Goal: Task Accomplishment & Management: Manage account settings

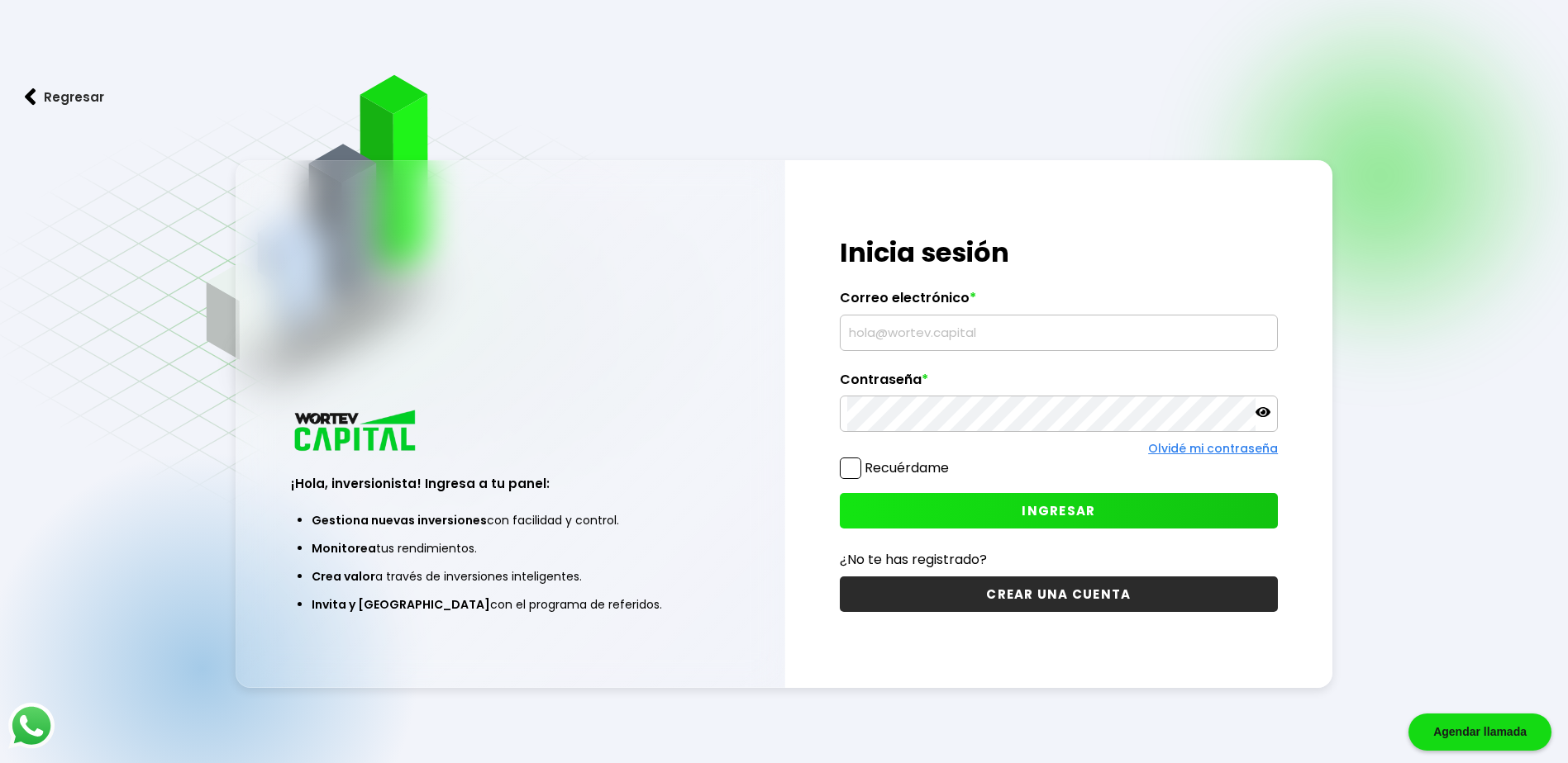
click at [969, 341] on input "text" at bounding box center [1058, 333] width 423 height 34
type input "[EMAIL_ADDRESS][DOMAIN_NAME]"
click at [966, 504] on button "INGRESAR" at bounding box center [1059, 510] width 438 height 35
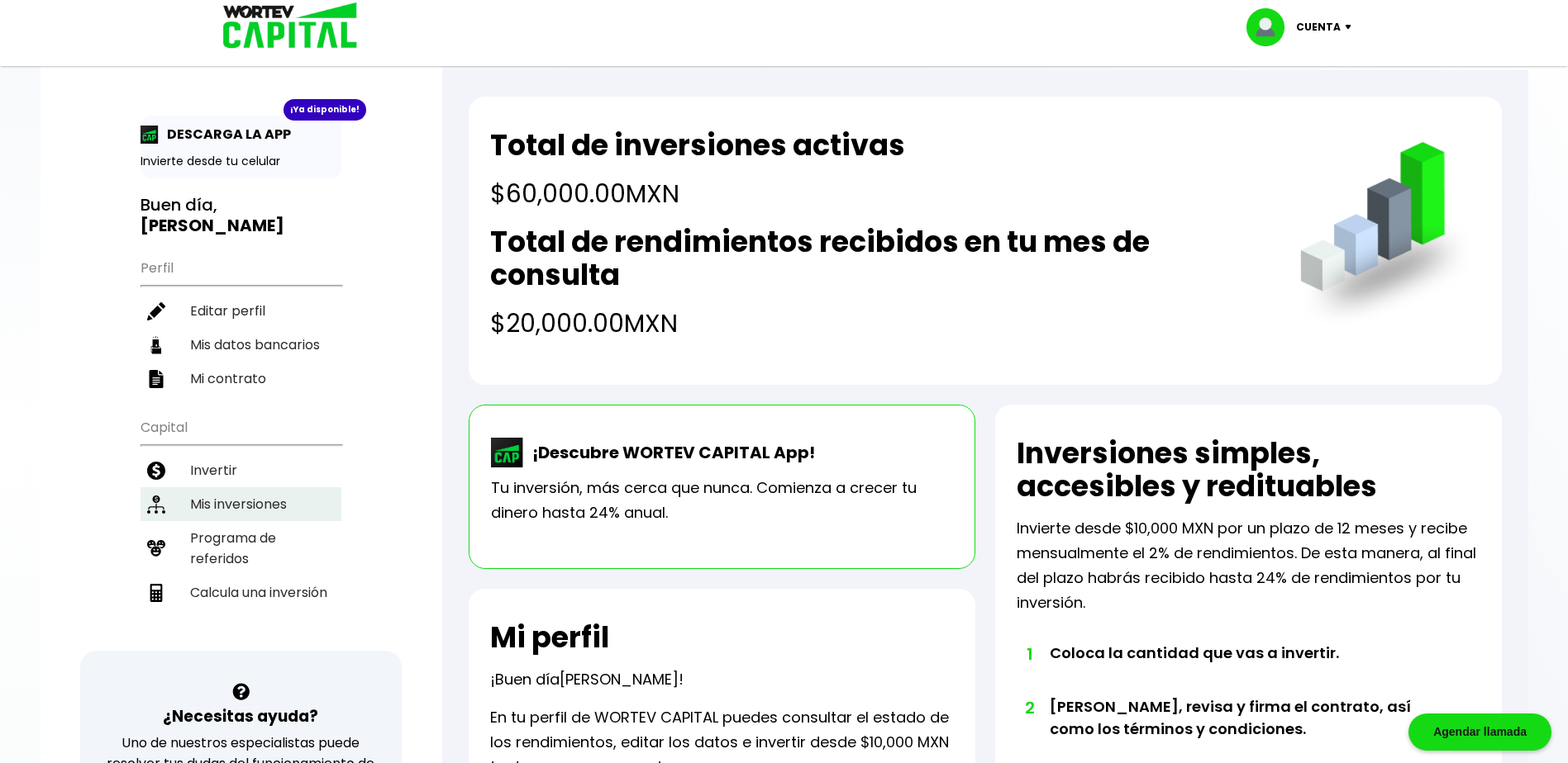
click at [253, 500] on li "Mis inversiones" at bounding box center [241, 504] width 201 height 34
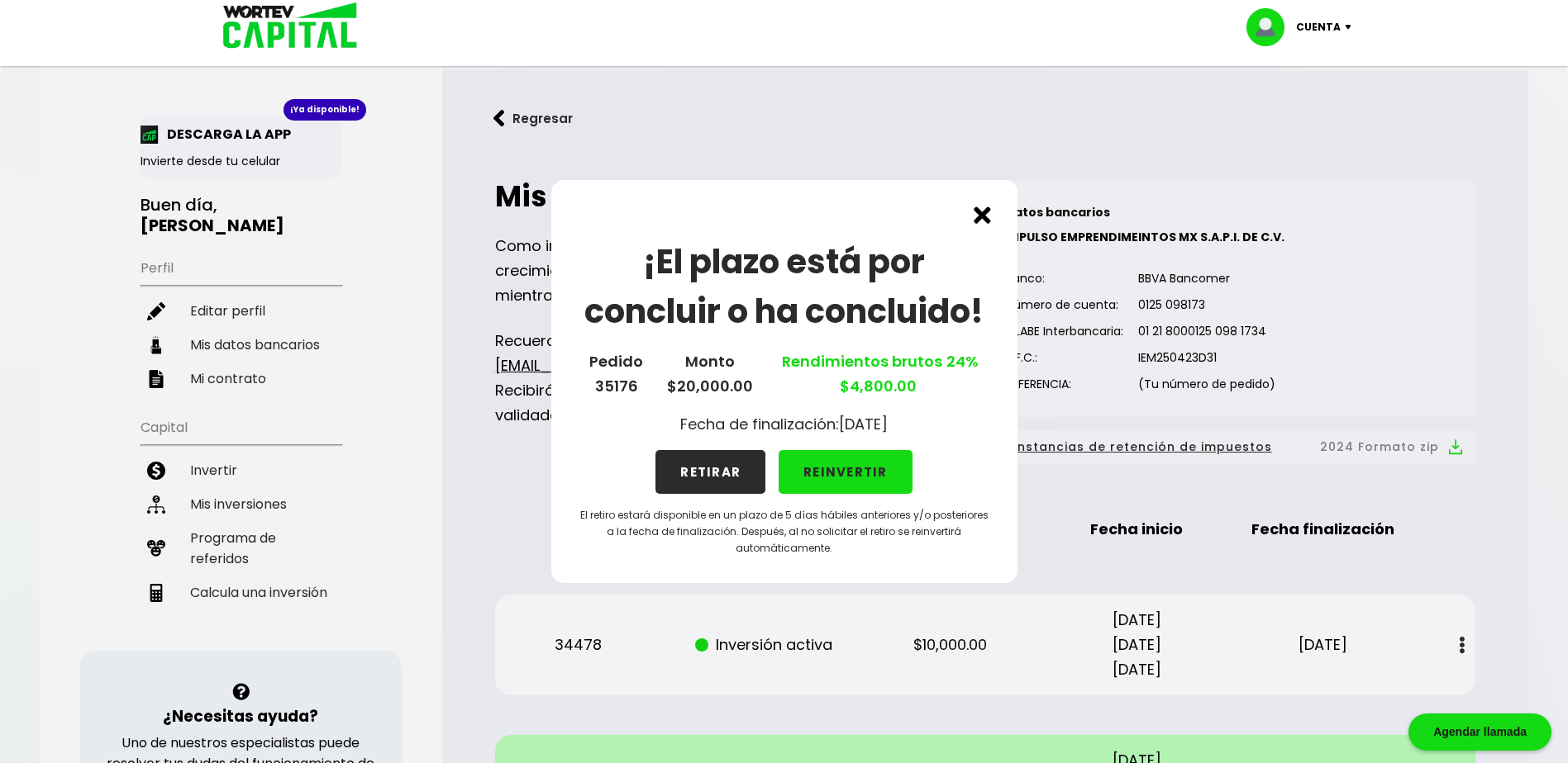
click at [856, 473] on button "REINVERTIR" at bounding box center [846, 472] width 134 height 44
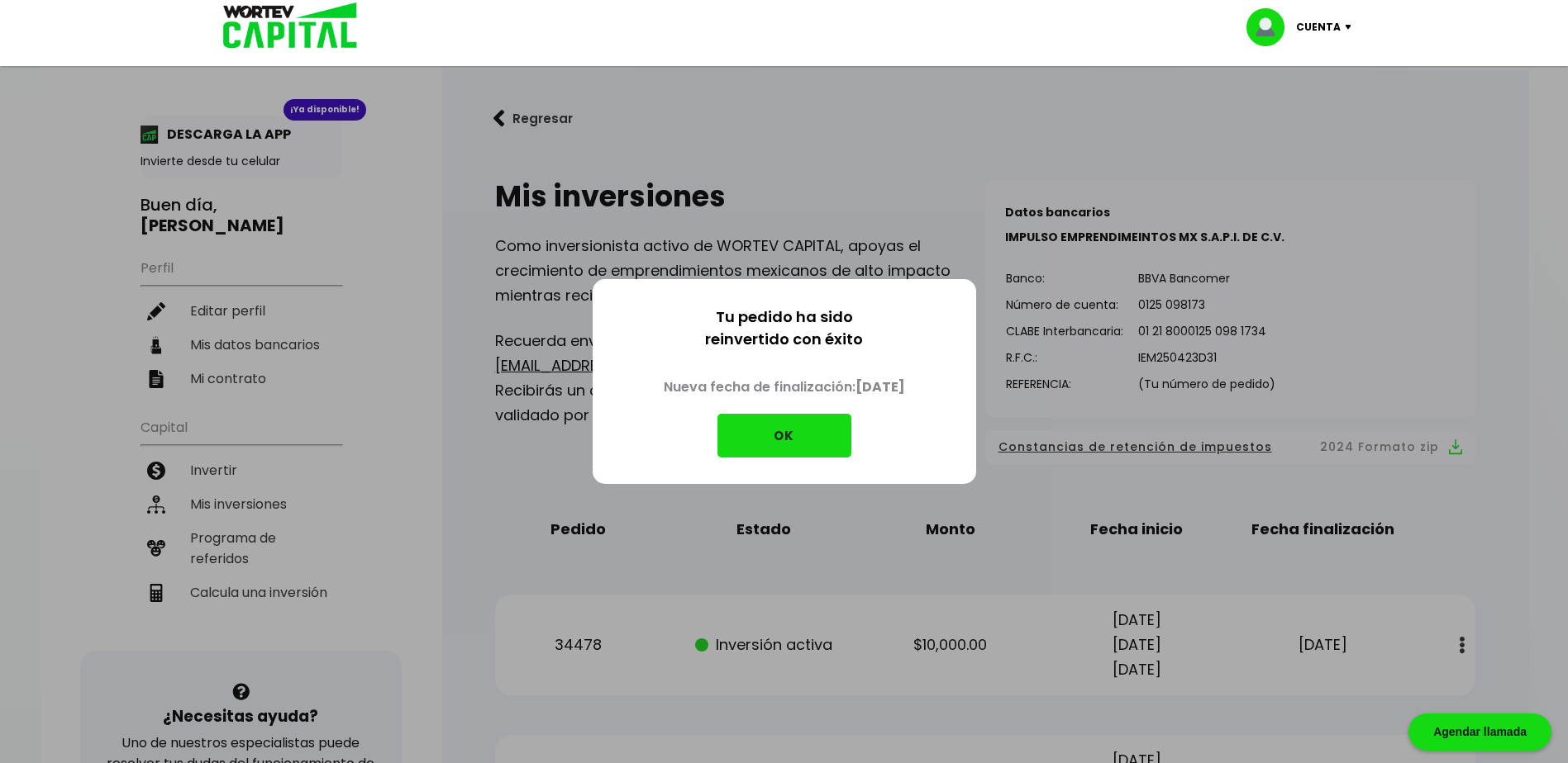
click at [813, 442] on button "OK" at bounding box center [785, 436] width 134 height 44
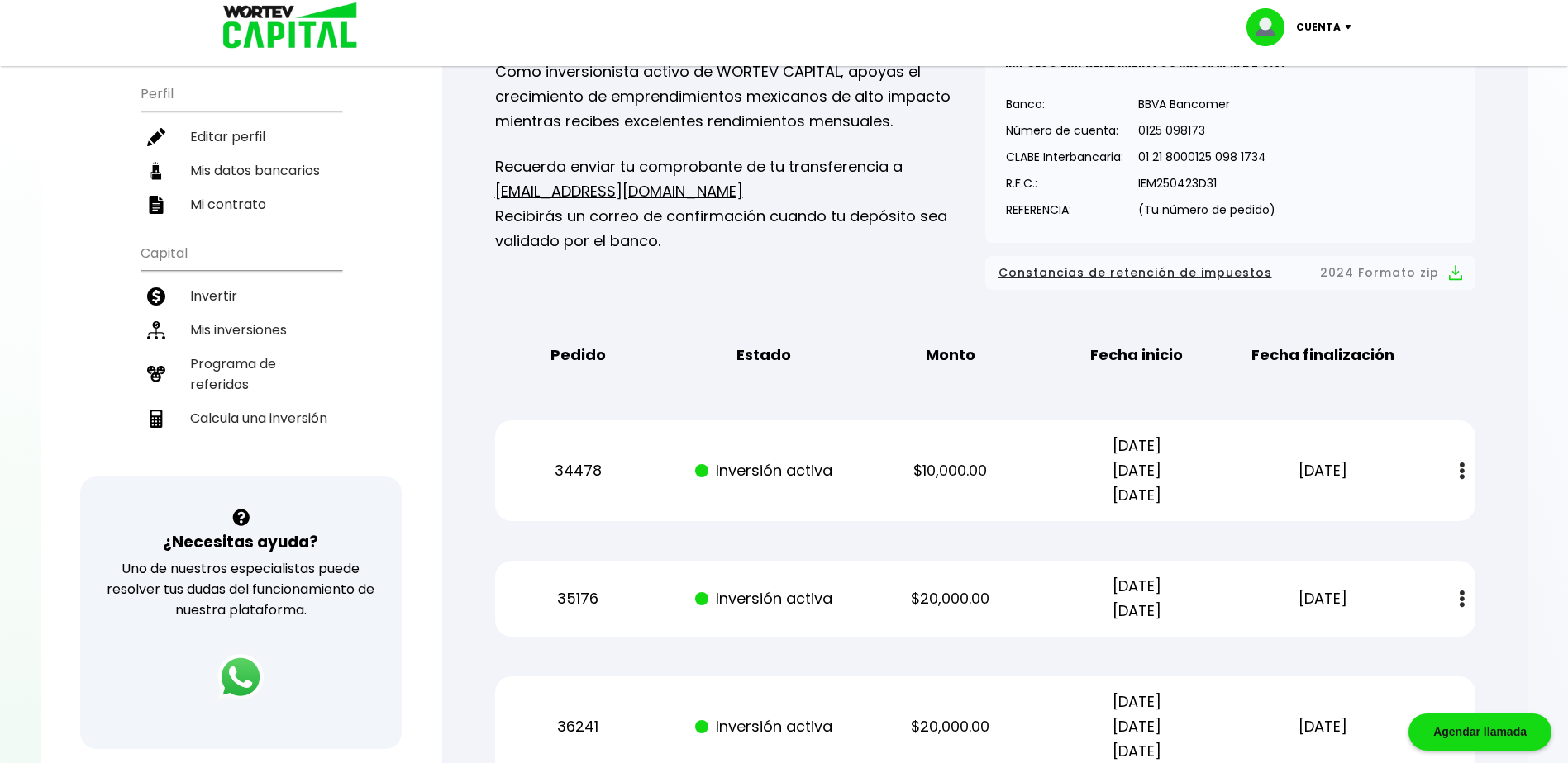
scroll to position [155, 0]
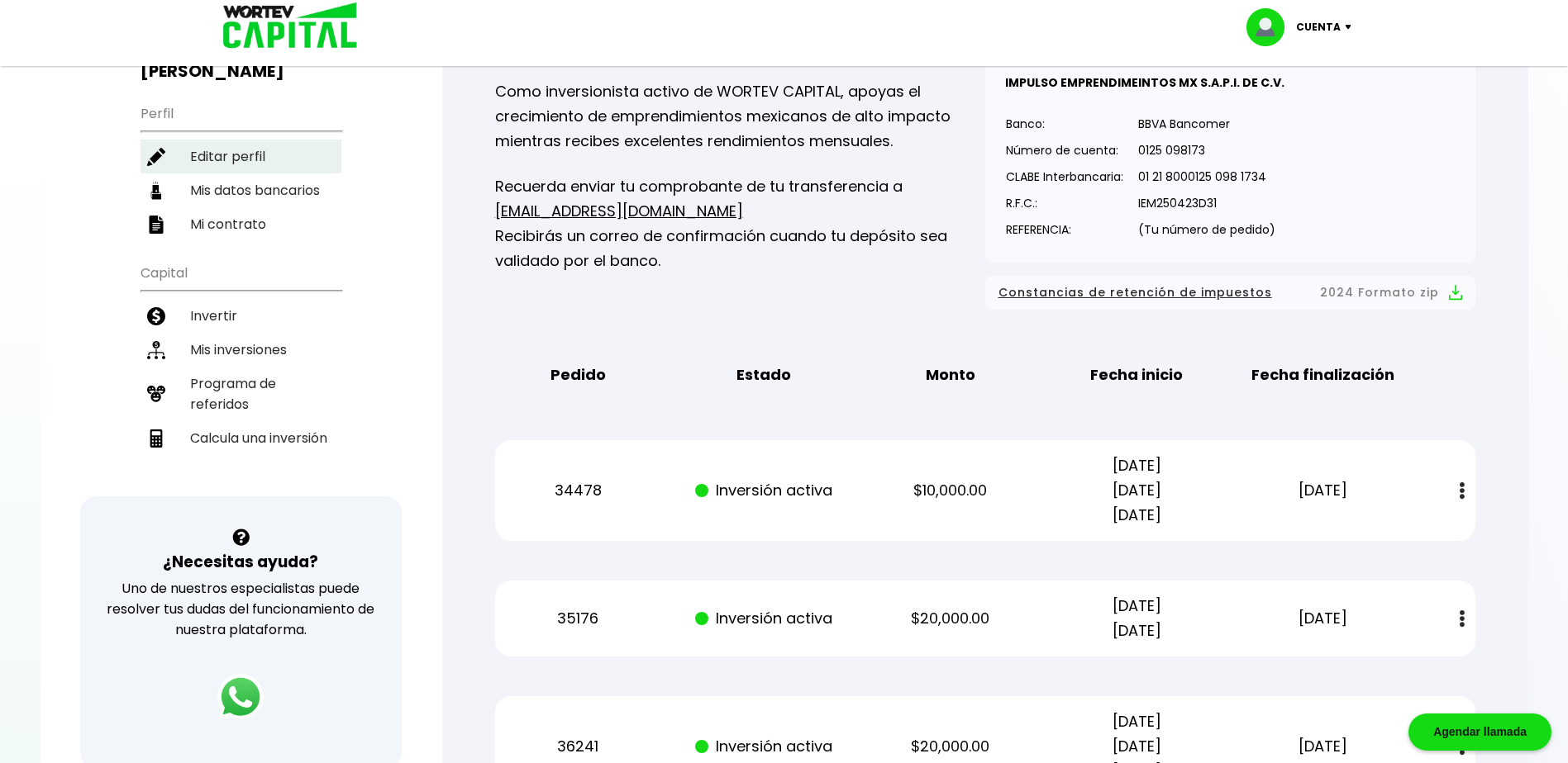
click at [235, 318] on li "Invertir" at bounding box center [241, 315] width 201 height 34
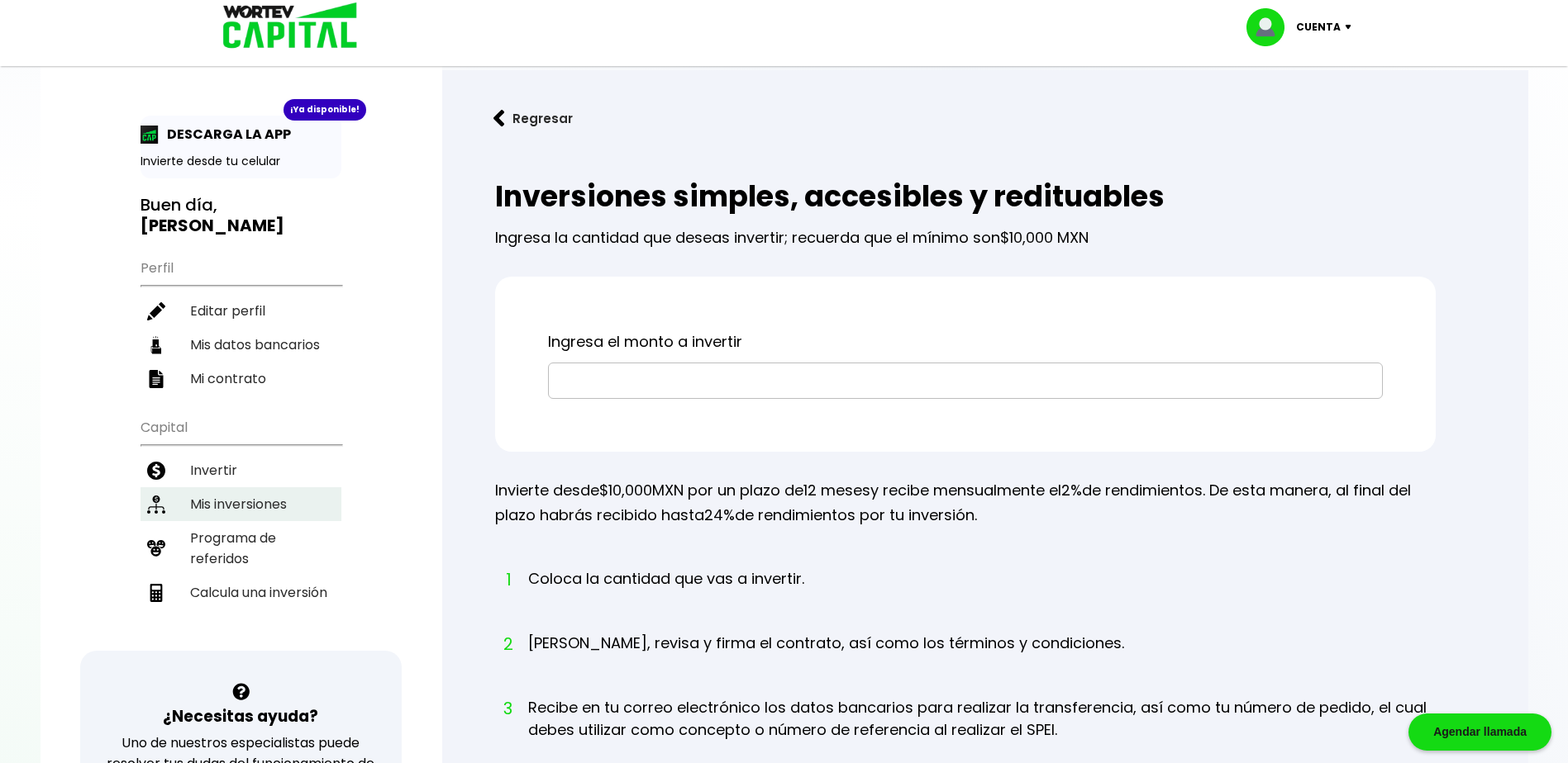
click at [250, 493] on li "Mis inversiones" at bounding box center [241, 504] width 201 height 34
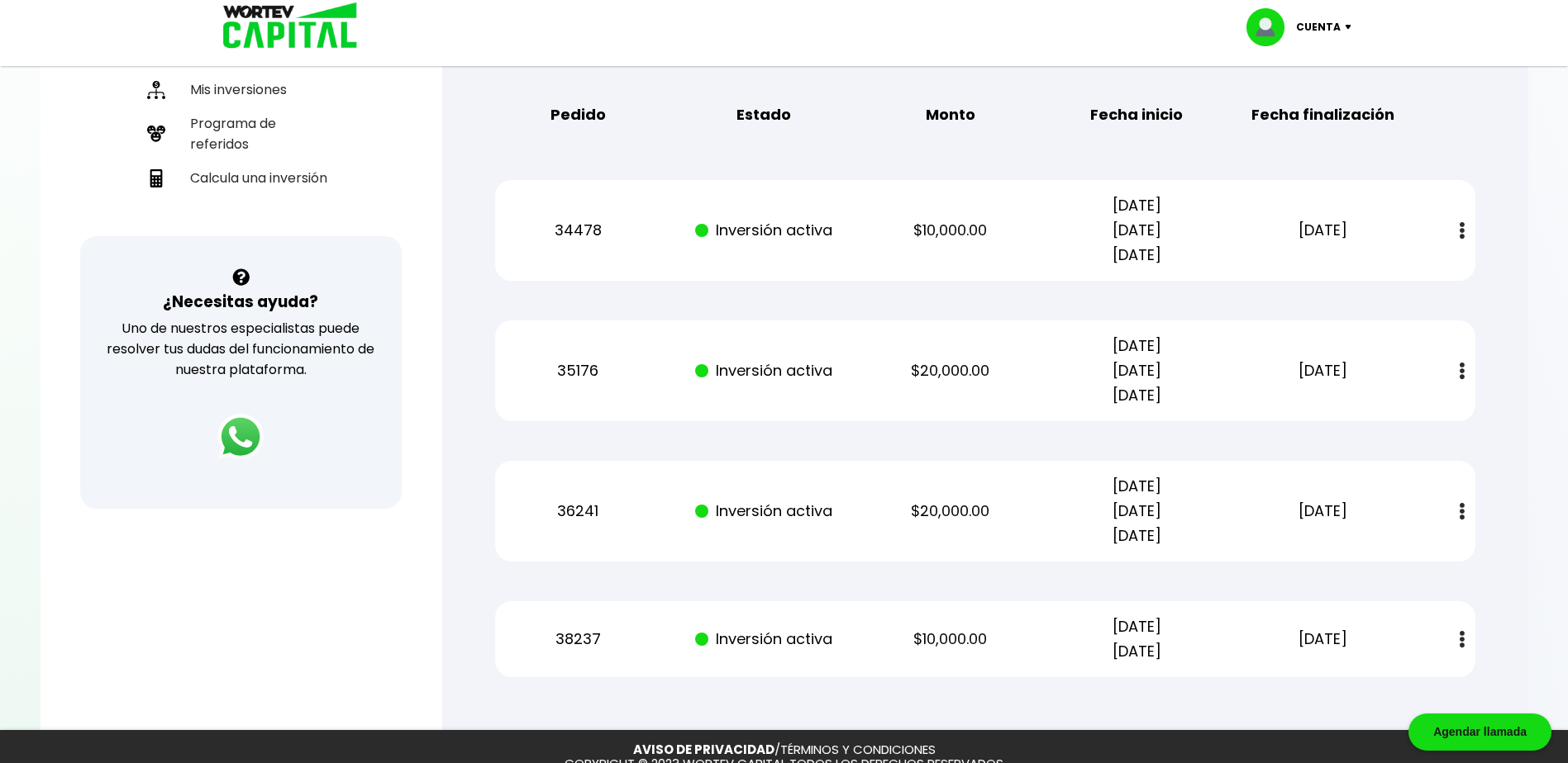
scroll to position [496, 0]
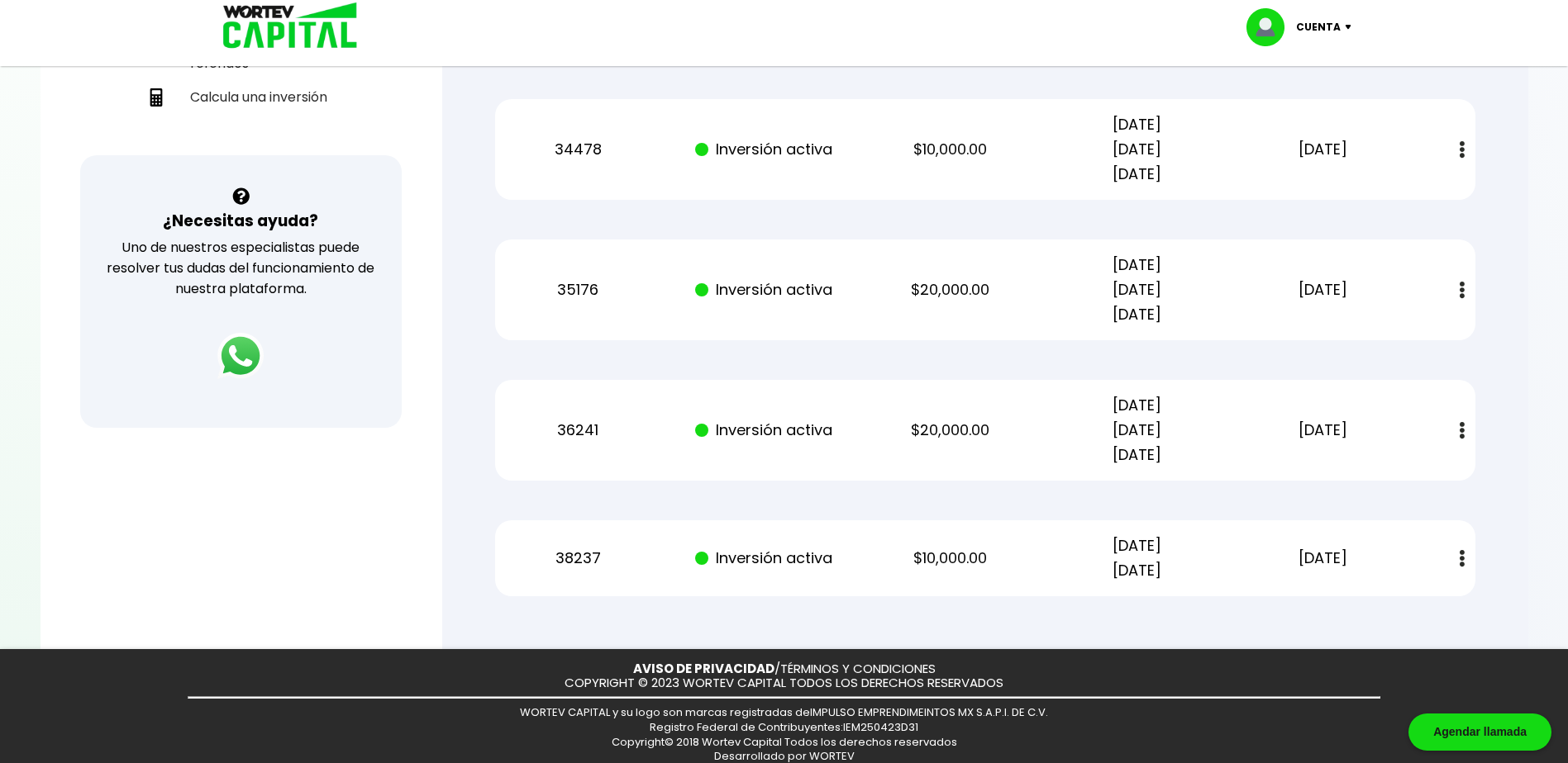
click at [1457, 560] on button at bounding box center [1461, 559] width 23 height 35
click at [1359, 603] on link "Estado de cuenta" at bounding box center [1355, 603] width 116 height 21
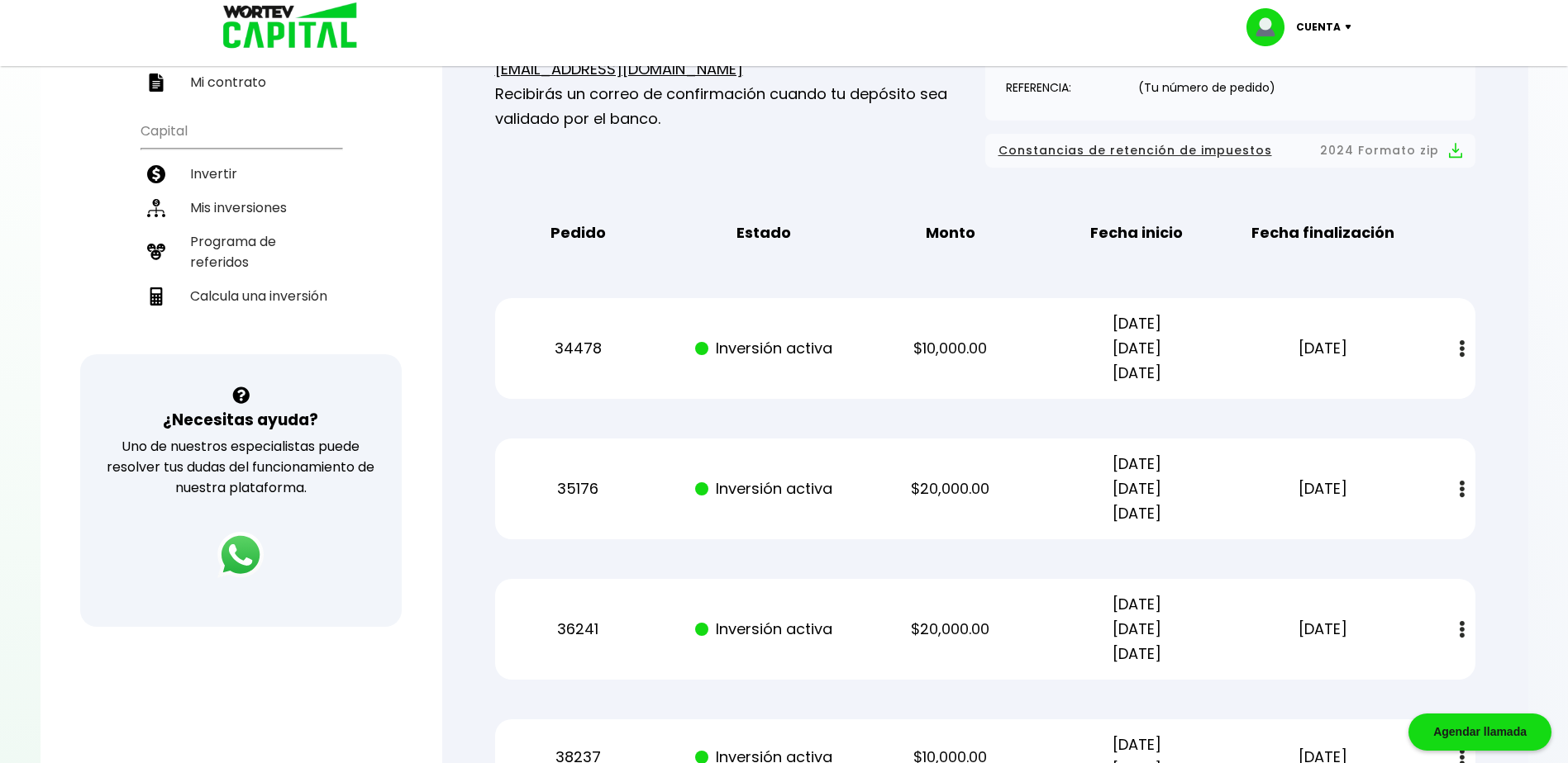
scroll to position [0, 0]
